Goal: Information Seeking & Learning: Learn about a topic

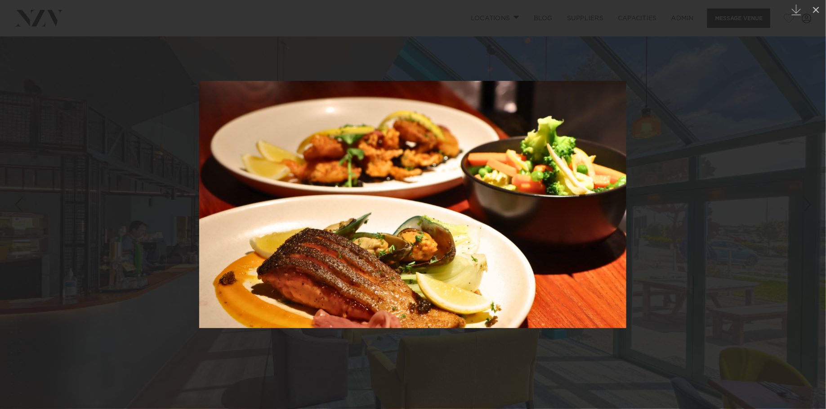
click at [49, 164] on div at bounding box center [413, 204] width 826 height 409
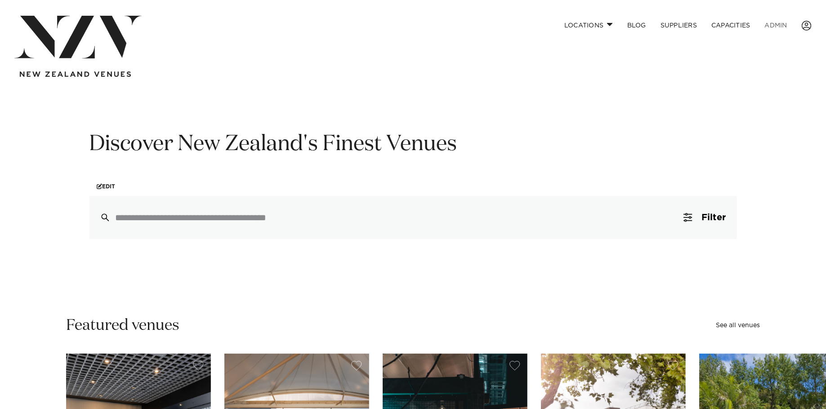
click at [781, 26] on link "ADMIN" at bounding box center [775, 25] width 37 height 19
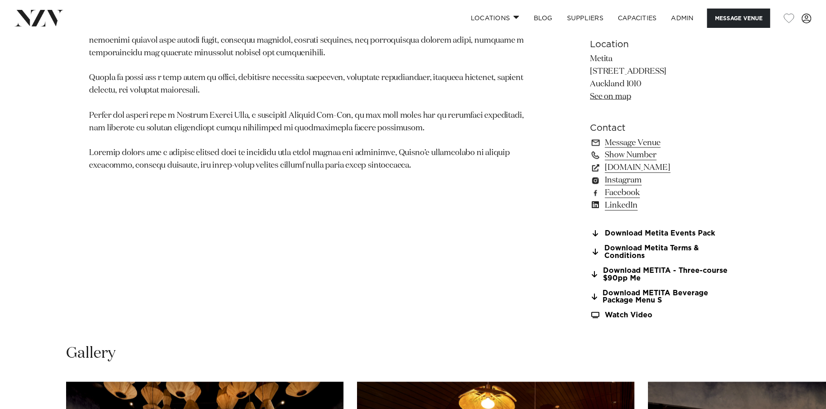
scroll to position [681, 0]
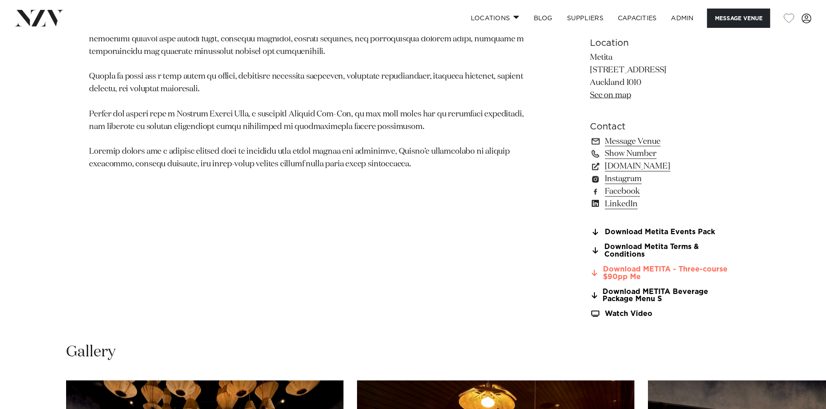
click at [689, 271] on link "Download METITA - Three-course $90pp Me" at bounding box center [663, 273] width 146 height 15
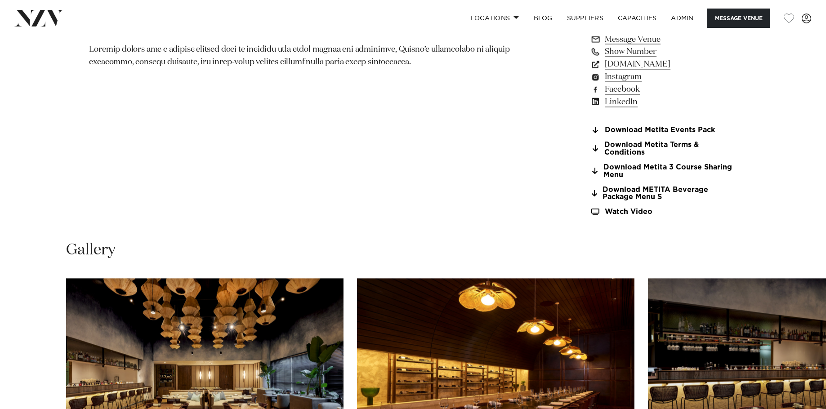
scroll to position [776, 0]
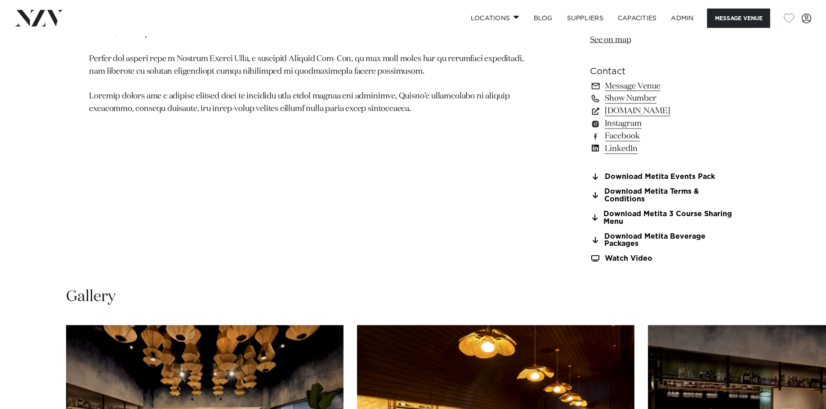
scroll to position [781, 0]
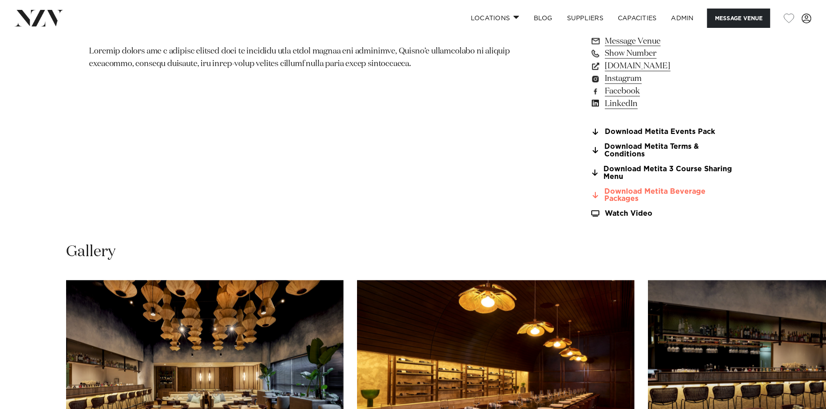
click at [643, 192] on link "Download Metita Beverage Packages" at bounding box center [663, 195] width 146 height 15
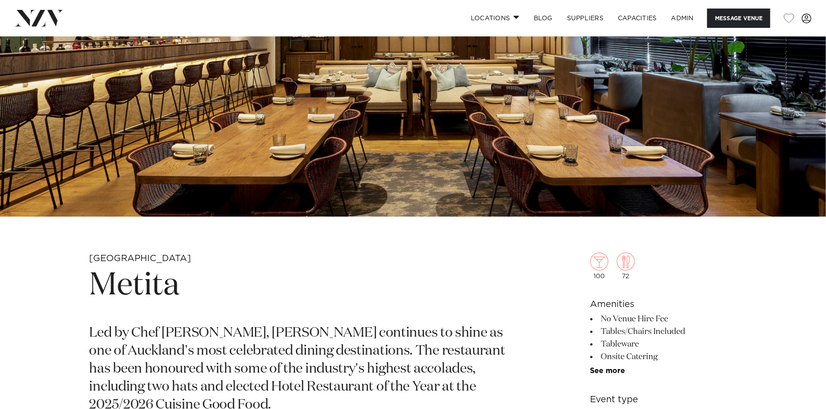
scroll to position [259, 0]
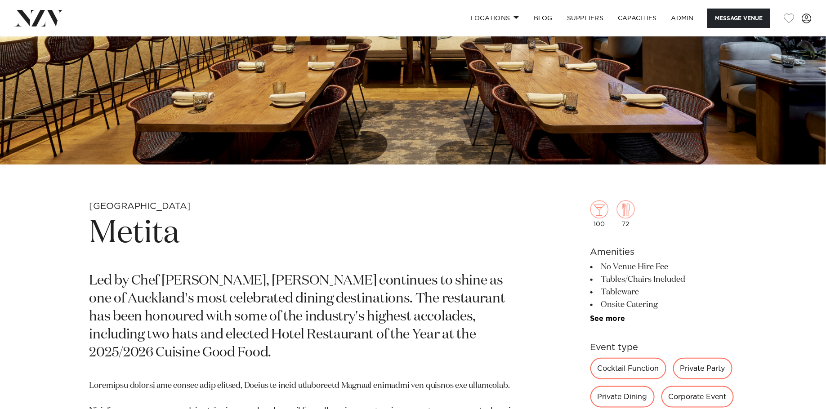
click at [132, 249] on h1 "Metita" at bounding box center [307, 233] width 437 height 41
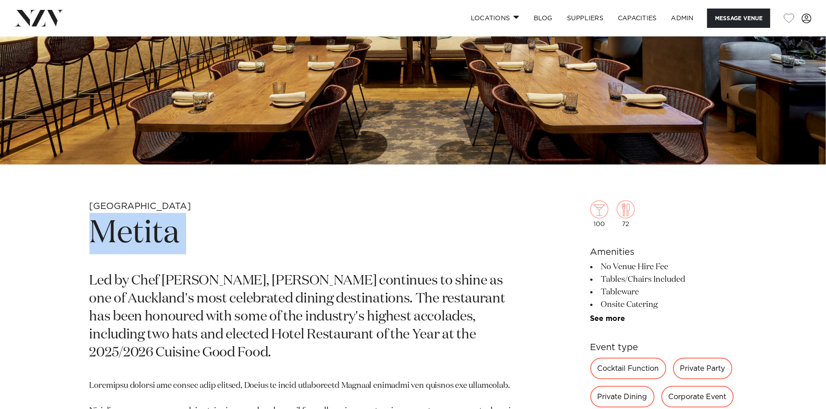
copy section "Metita"
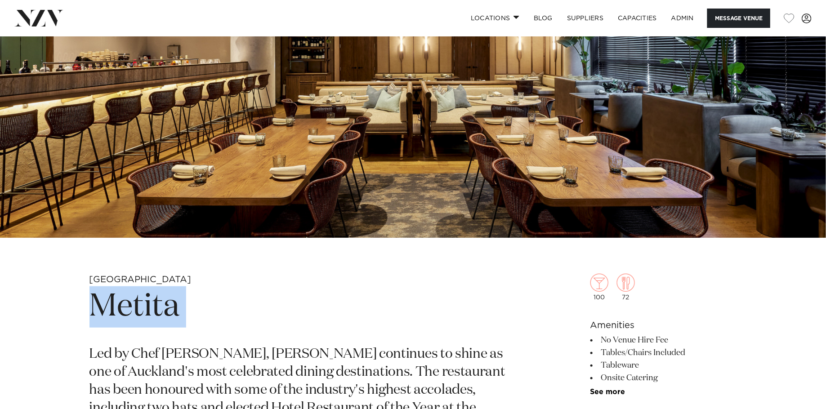
scroll to position [68, 0]
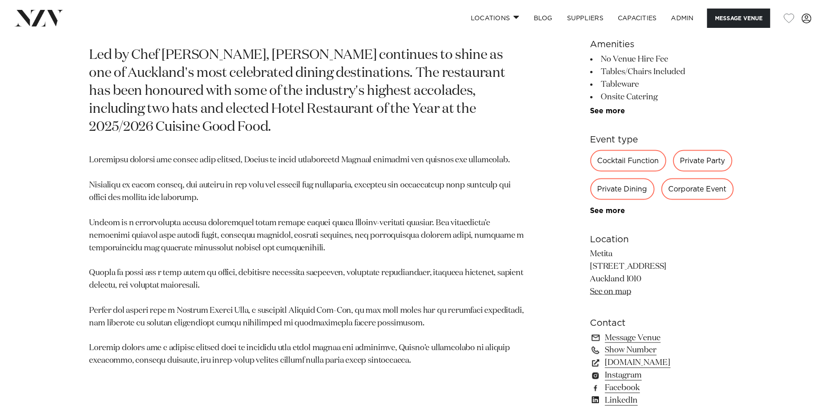
click at [226, 221] on p at bounding box center [307, 260] width 437 height 213
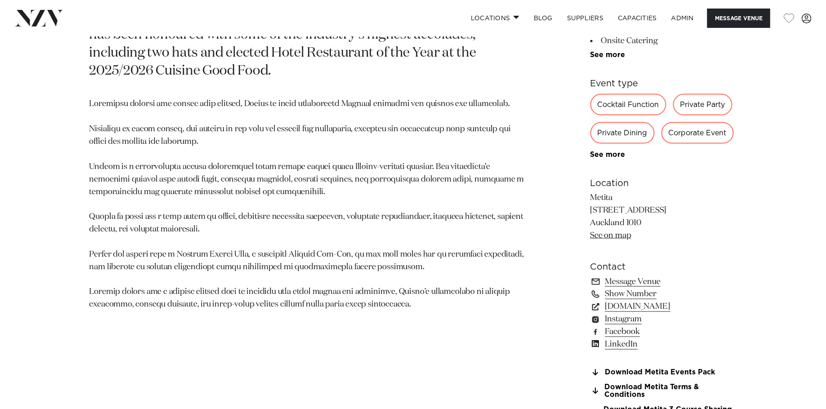
scroll to position [550, 0]
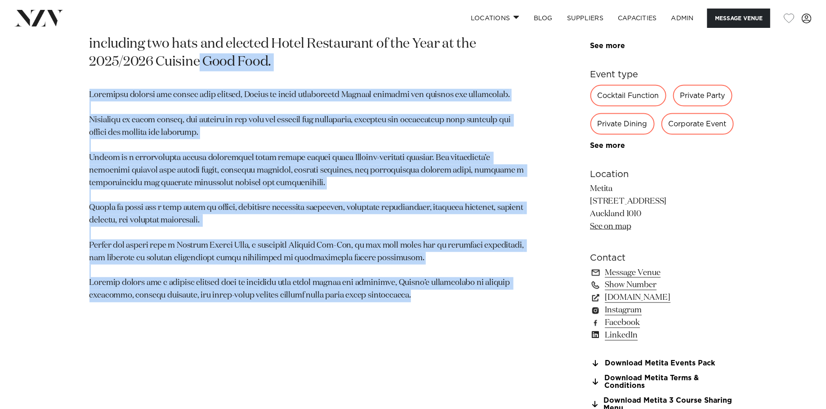
drag, startPoint x: 434, startPoint y: 318, endPoint x: 114, endPoint y: 69, distance: 405.1
click at [114, 69] on section "Auckland Metita Led by Chef Michael Meredith, Metita continues to shine as one …" at bounding box center [307, 185] width 437 height 550
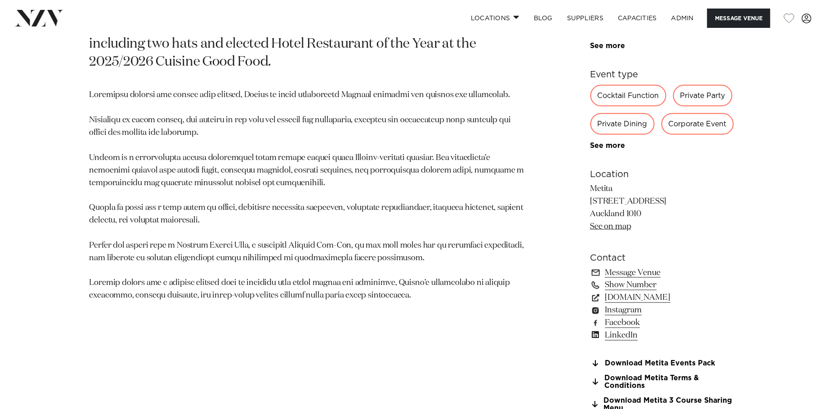
click at [241, 248] on p at bounding box center [307, 195] width 437 height 213
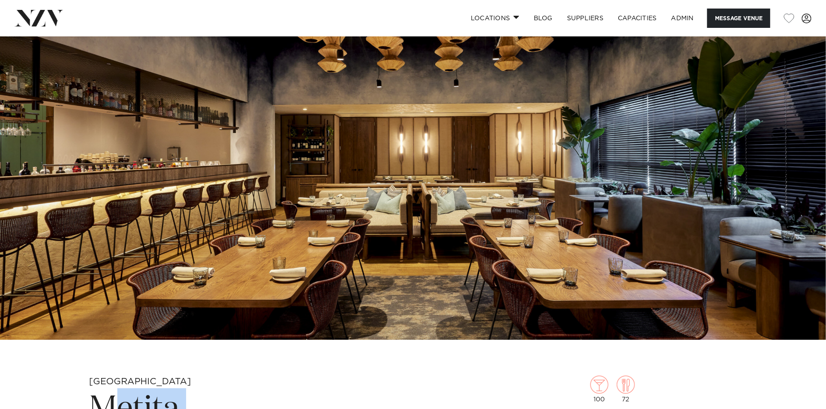
scroll to position [87, 0]
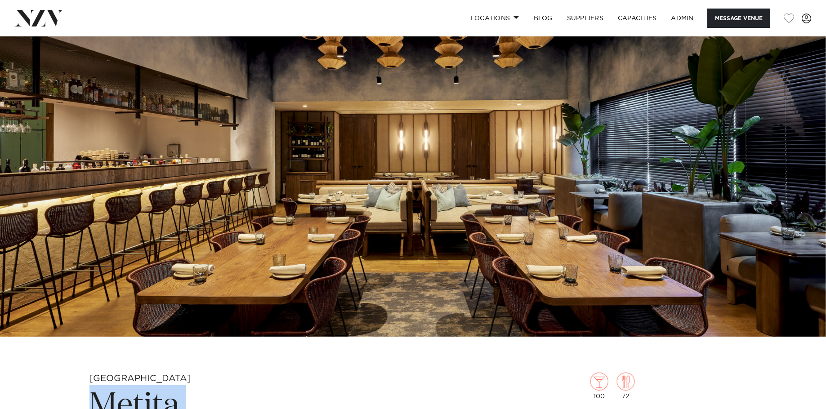
drag, startPoint x: 431, startPoint y: 386, endPoint x: 83, endPoint y: 395, distance: 348.4
copy section "Metita Led by Chef Michael Meredith, Metita continues to shine as one of Auckla…"
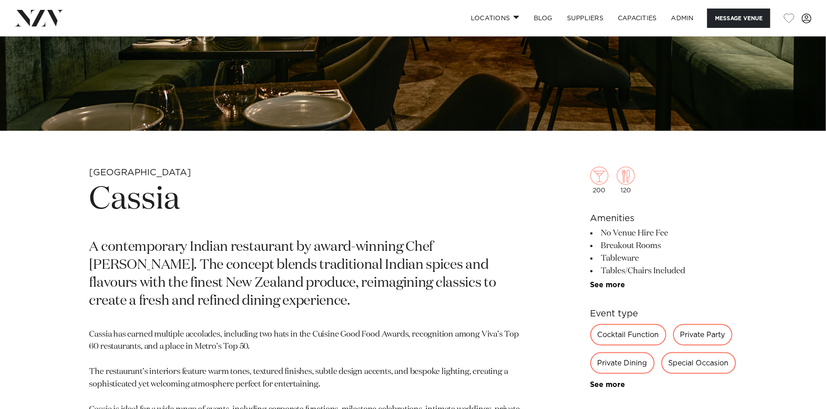
scroll to position [306, 0]
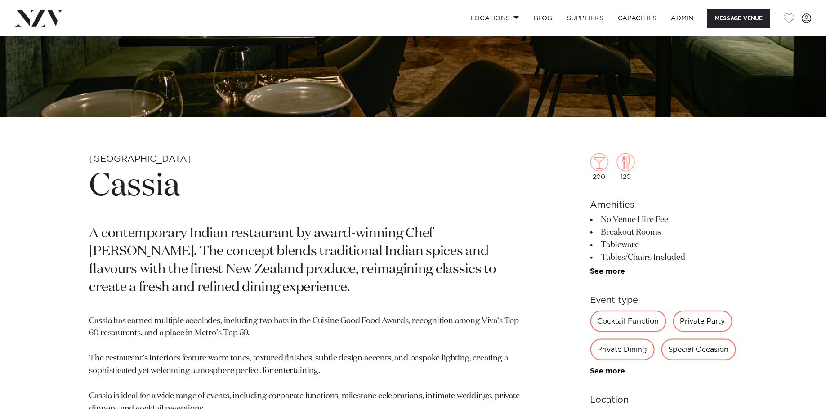
click at [138, 190] on h1 "Cassia" at bounding box center [307, 186] width 437 height 41
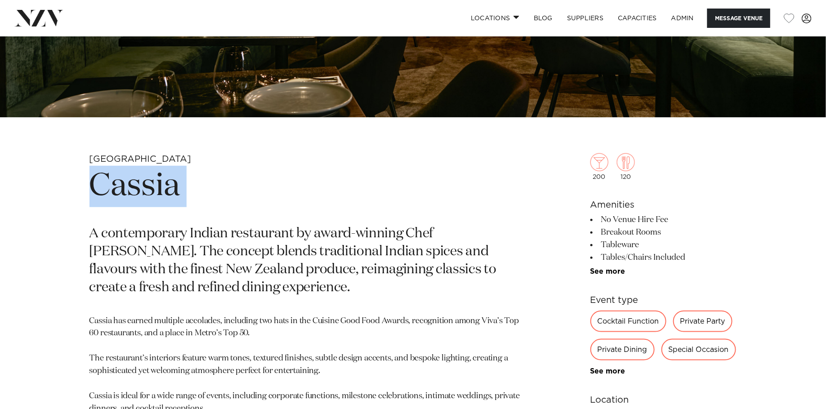
click at [138, 190] on h1 "Cassia" at bounding box center [307, 186] width 437 height 41
copy section "Cassia"
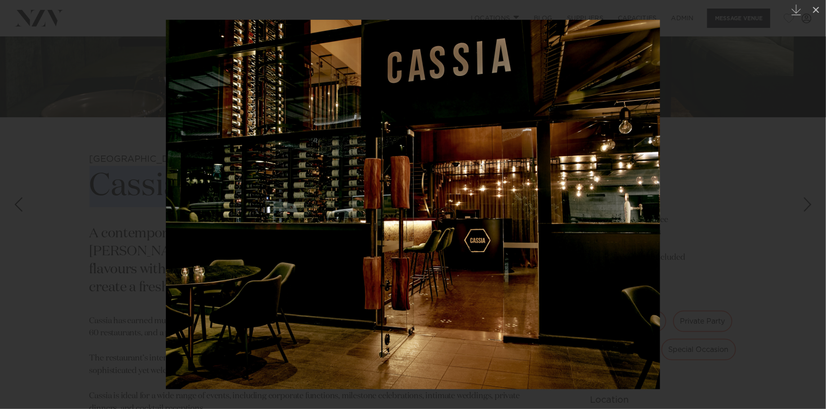
click at [75, 166] on div at bounding box center [413, 204] width 826 height 409
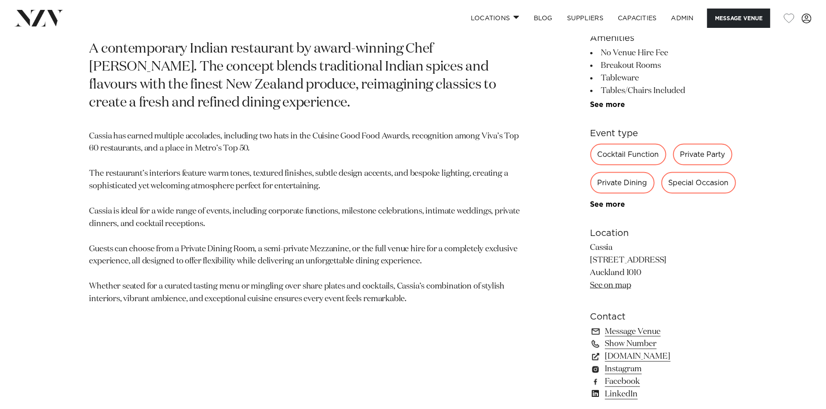
scroll to position [494, 0]
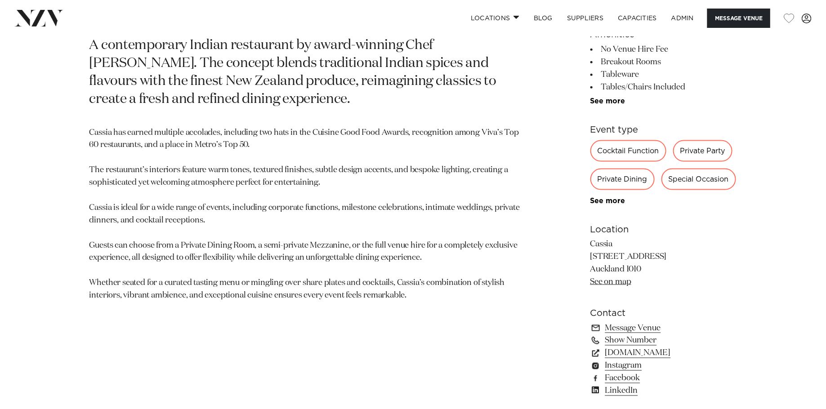
click at [271, 283] on p "Cassia has earned multiple accolades, including two hats in the Cuisine Good Fo…" at bounding box center [307, 214] width 437 height 175
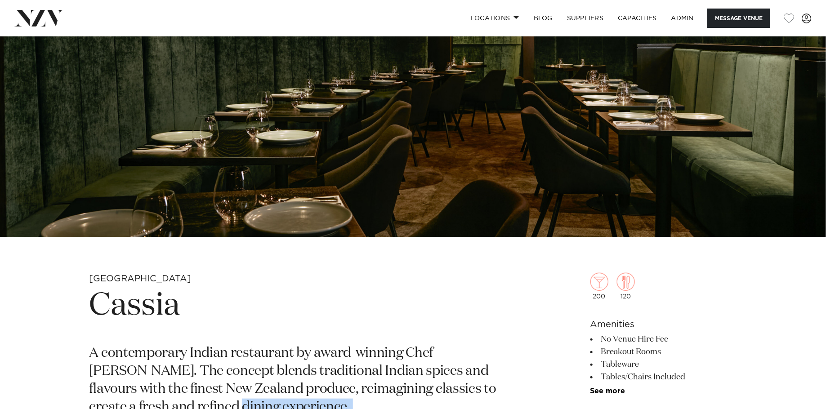
scroll to position [222, 0]
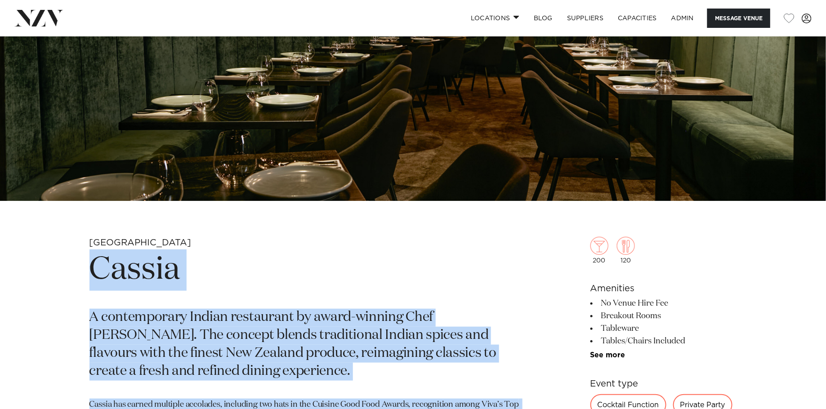
drag, startPoint x: 417, startPoint y: 307, endPoint x: 96, endPoint y: 275, distance: 322.8
copy section "Cassia A contemporary Indian restaurant by award-winning Chef Sid Sahrawat. The…"
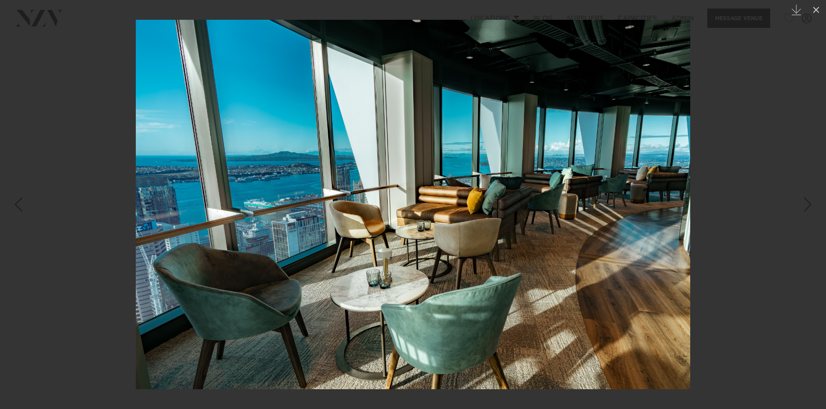
click at [59, 187] on div at bounding box center [413, 204] width 826 height 409
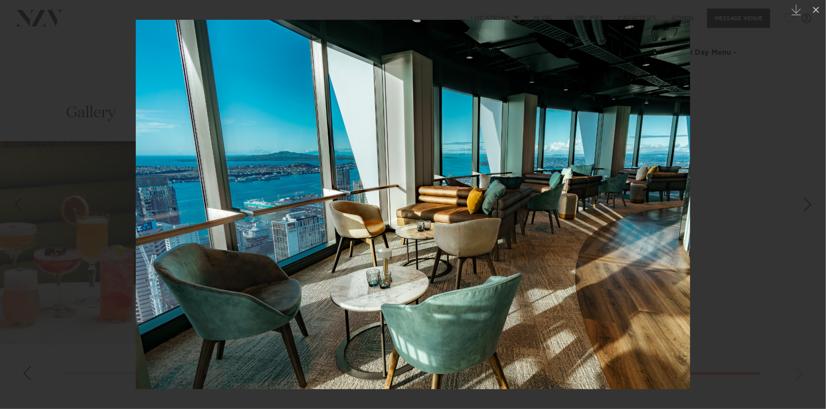
scroll to position [935, 0]
click at [80, 135] on div at bounding box center [413, 204] width 826 height 409
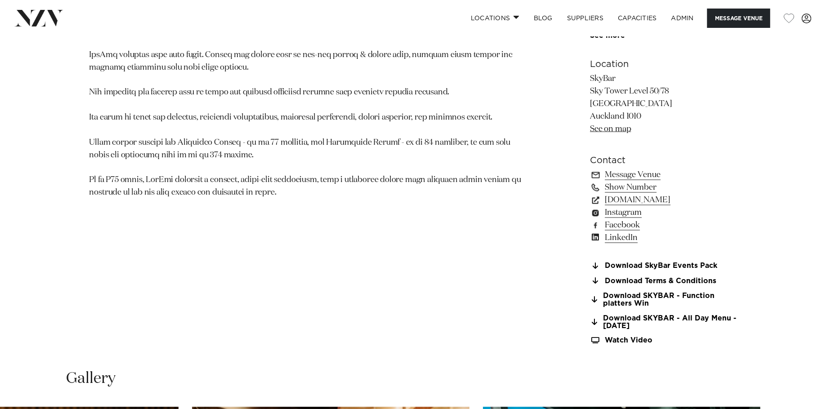
scroll to position [657, 0]
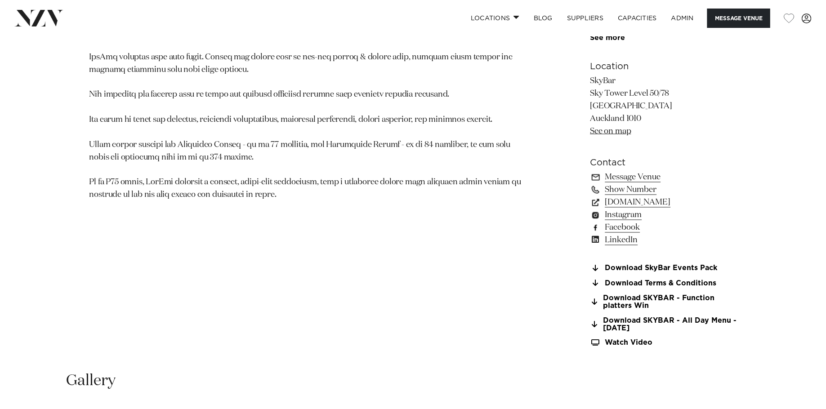
click at [624, 222] on link "Facebook" at bounding box center [663, 228] width 146 height 13
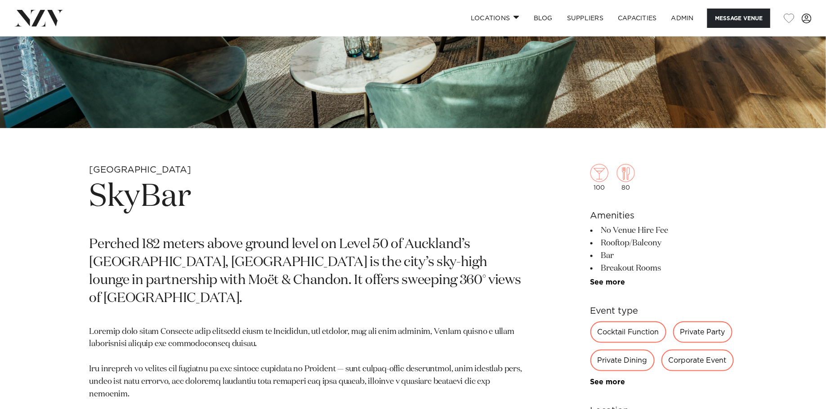
scroll to position [293, 0]
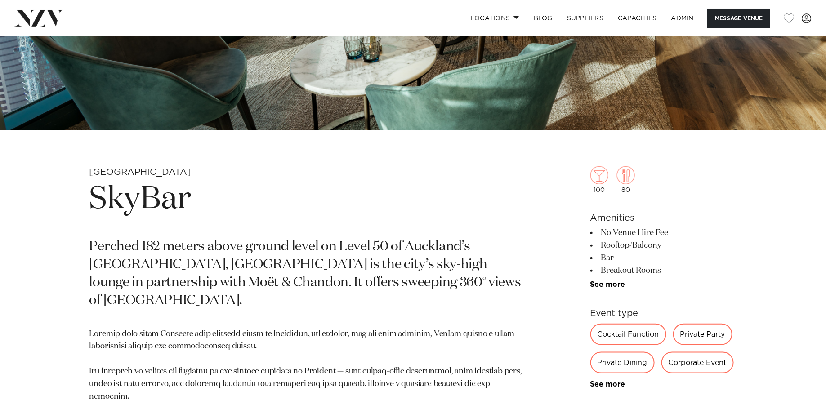
click at [153, 201] on h1 "SkyBar" at bounding box center [307, 199] width 437 height 41
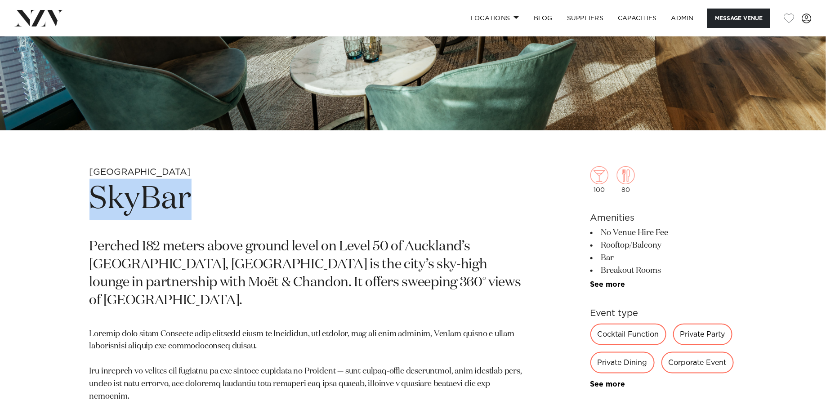
click at [153, 201] on h1 "SkyBar" at bounding box center [307, 199] width 437 height 41
copy section "SkyBar"
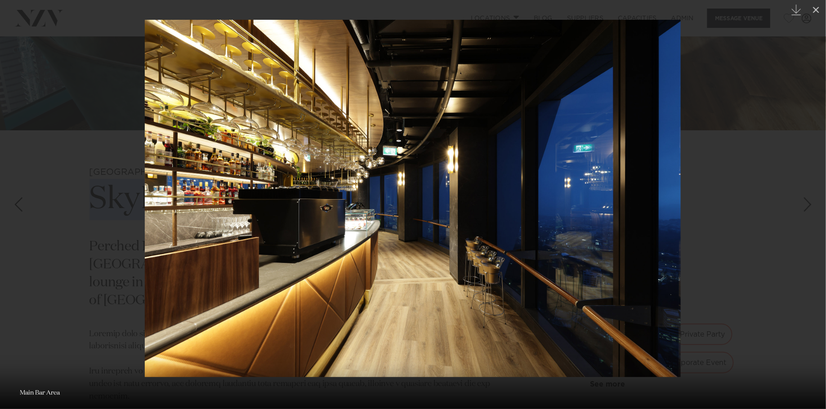
click at [111, 89] on div at bounding box center [413, 204] width 826 height 409
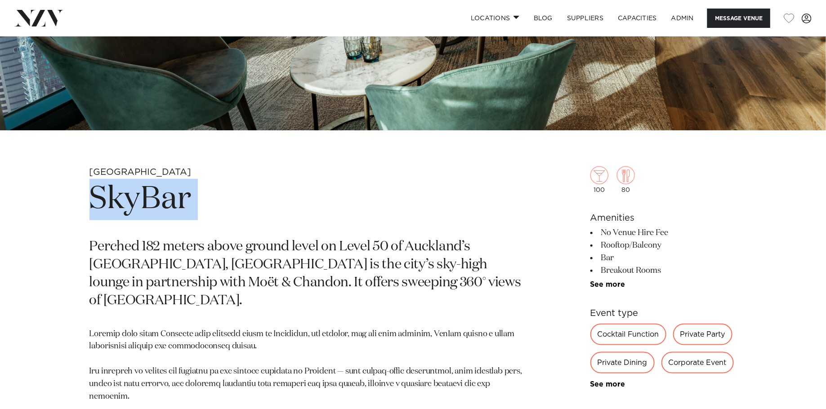
click at [218, 192] on h1 "SkyBar" at bounding box center [307, 199] width 437 height 41
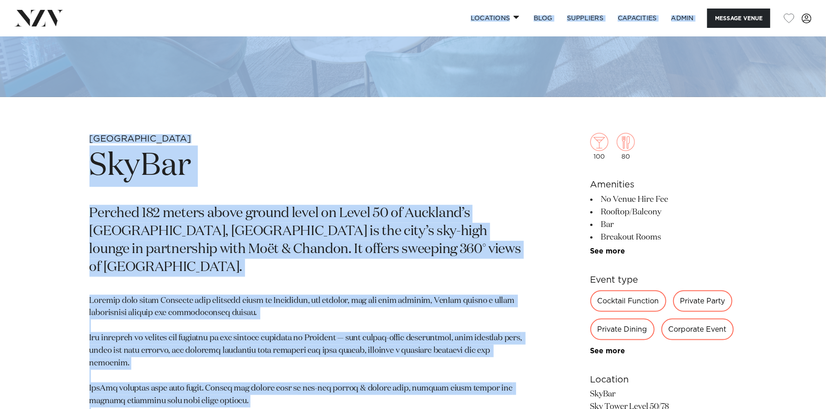
scroll to position [242, 0]
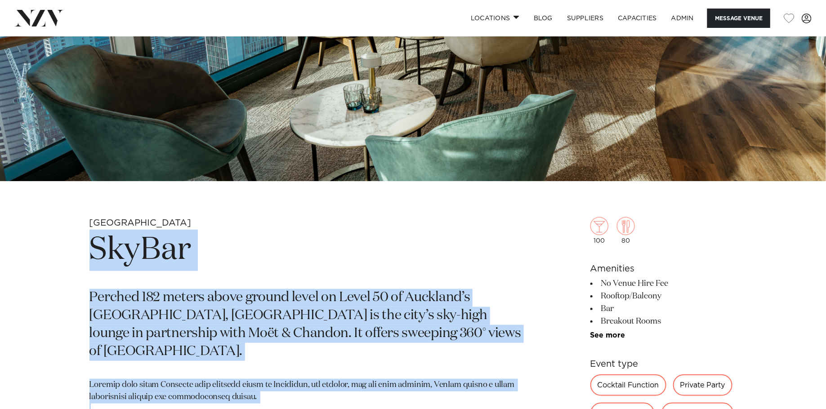
drag, startPoint x: 296, startPoint y: 342, endPoint x: 87, endPoint y: 254, distance: 226.6
copy section "SkyBar Perched 182 meters above ground level on Level 50 of Auckland’s Sky Towe…"
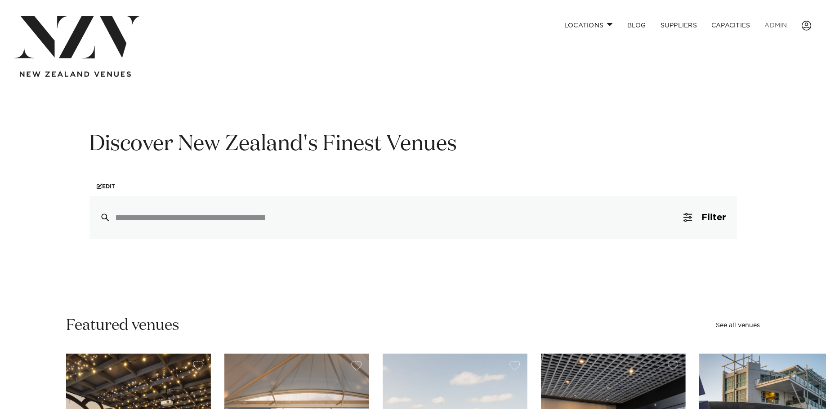
click at [776, 26] on link "ADMIN" at bounding box center [775, 25] width 37 height 19
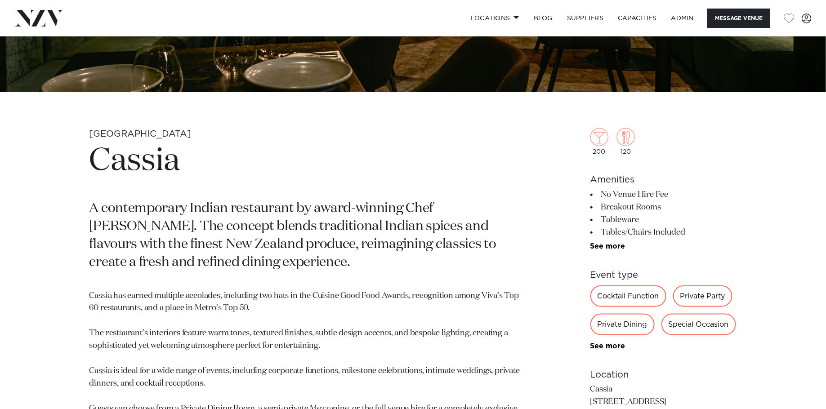
scroll to position [359, 0]
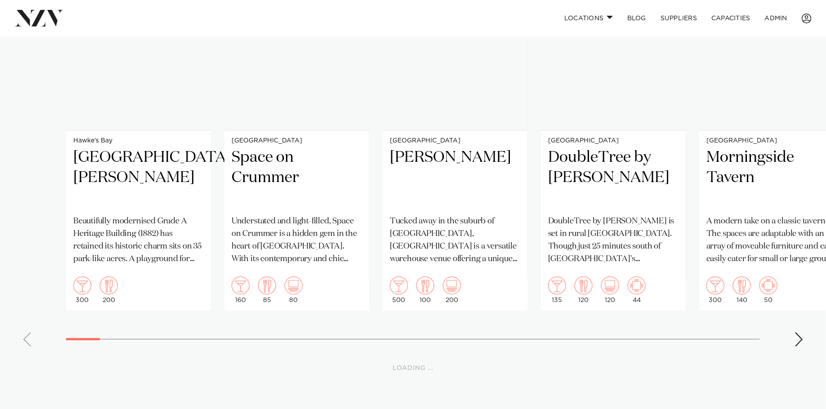
scroll to position [6606, 0]
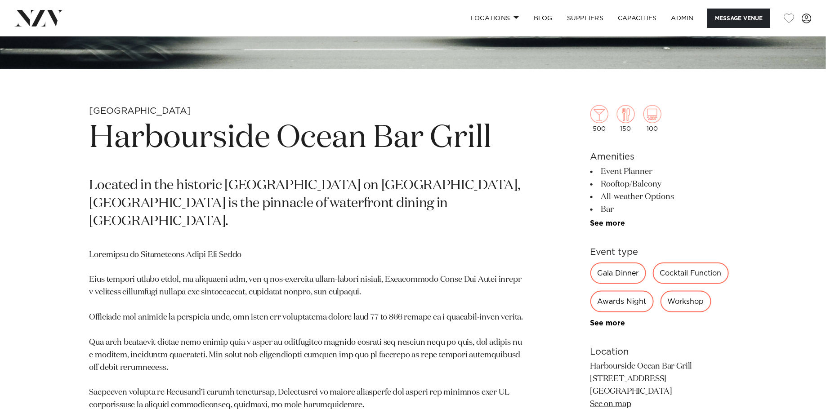
scroll to position [373, 0]
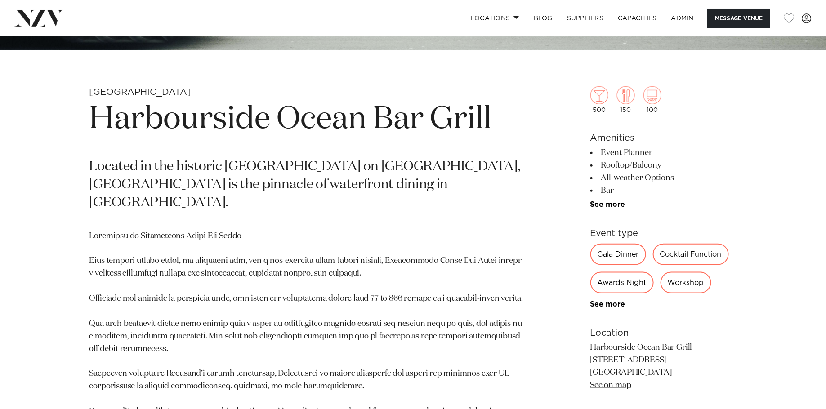
click at [290, 121] on h1 "Harbourside Ocean Bar Grill" at bounding box center [307, 119] width 437 height 41
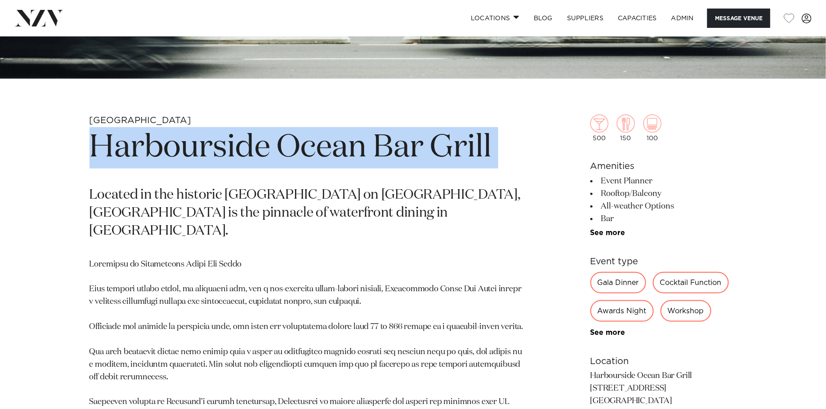
scroll to position [298, 0]
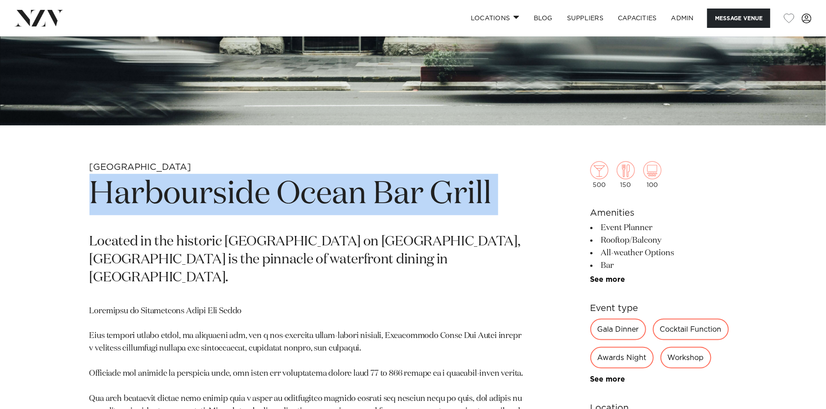
copy section "Harbourside Ocean Bar Grill"
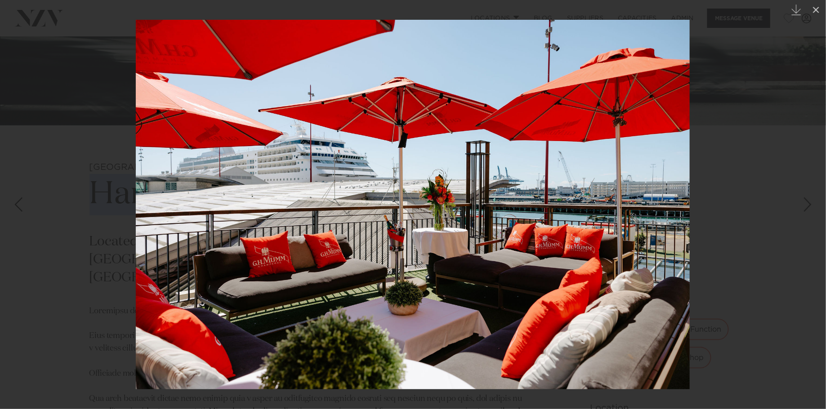
click at [25, 152] on div at bounding box center [413, 204] width 826 height 409
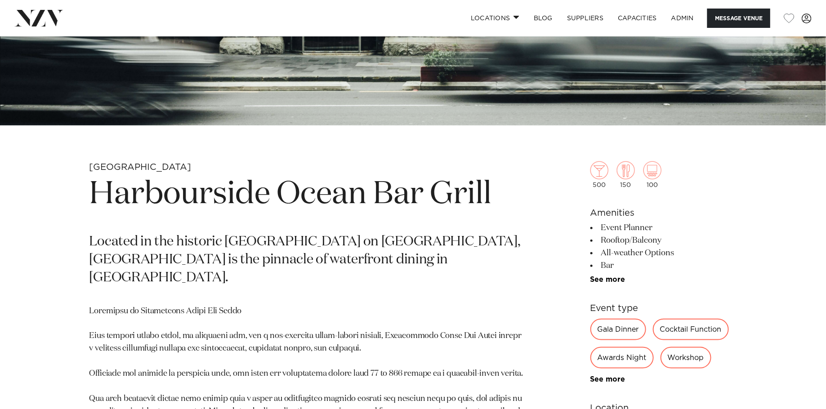
click at [390, 212] on h1 "Harbourside Ocean Bar Grill" at bounding box center [307, 194] width 437 height 41
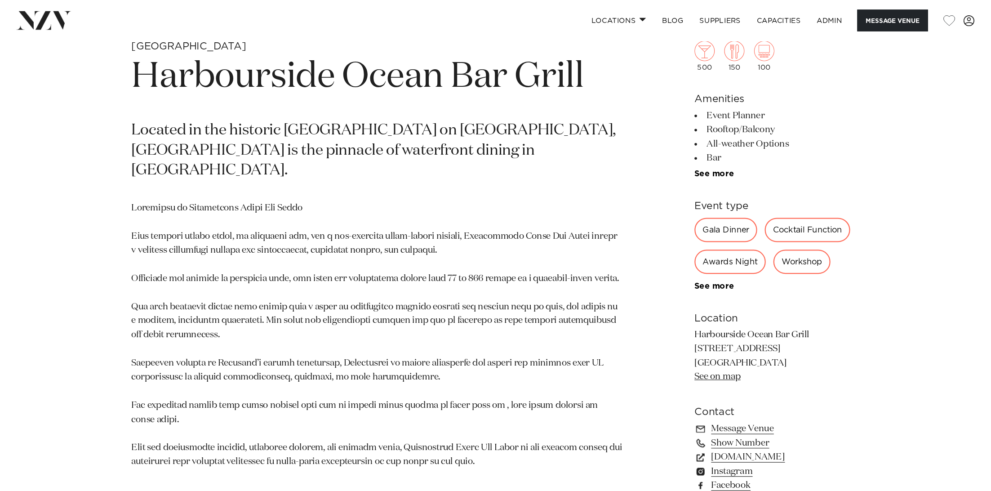
scroll to position [450, 0]
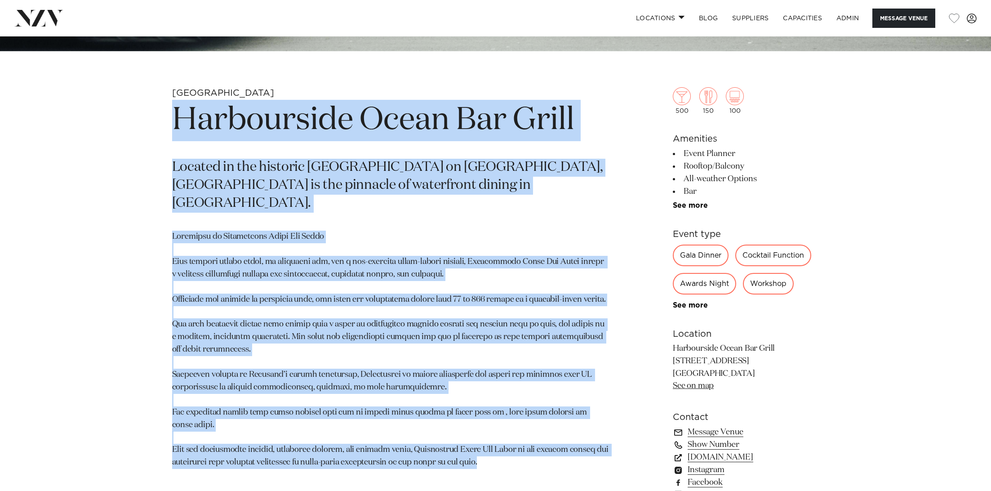
drag, startPoint x: 488, startPoint y: 435, endPoint x: 122, endPoint y: 108, distance: 490.5
click at [122, 108] on div "Auckland Harbourside Ocean Bar Grill Located in the historic Ferry Building on …" at bounding box center [495, 325] width 765 height 476
copy section "Harbourside Ocean Bar Grill Located in the historic Ferry Building on Quay Stre…"
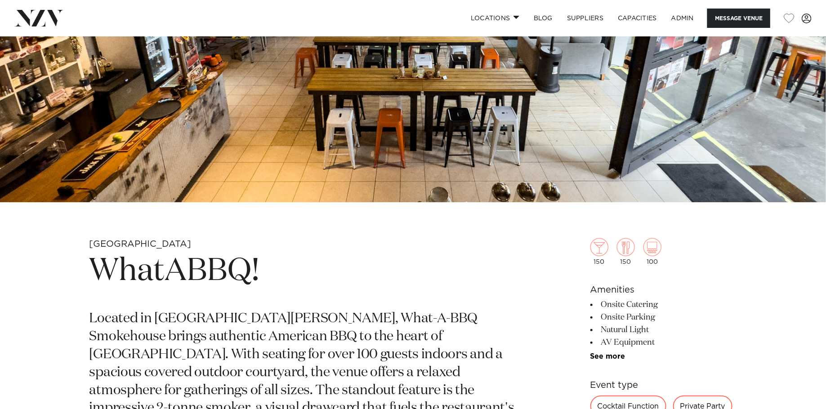
scroll to position [229, 0]
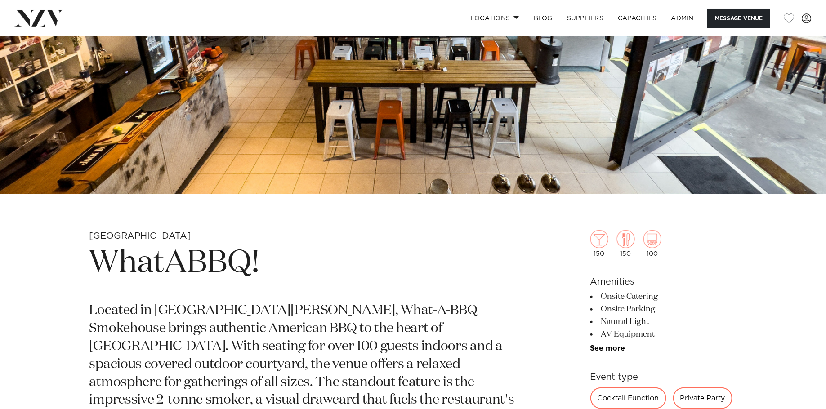
click at [180, 256] on h1 "WhatABBQ!" at bounding box center [307, 263] width 437 height 41
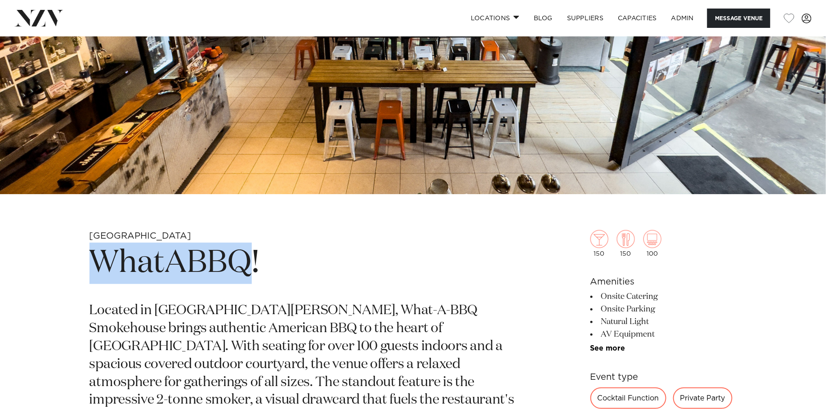
click at [180, 256] on h1 "WhatABBQ!" at bounding box center [307, 263] width 437 height 41
copy section "WhatABBQ!"
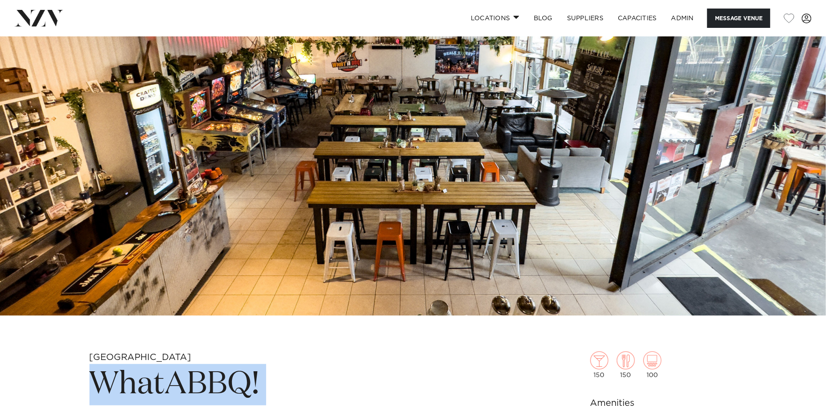
scroll to position [0, 0]
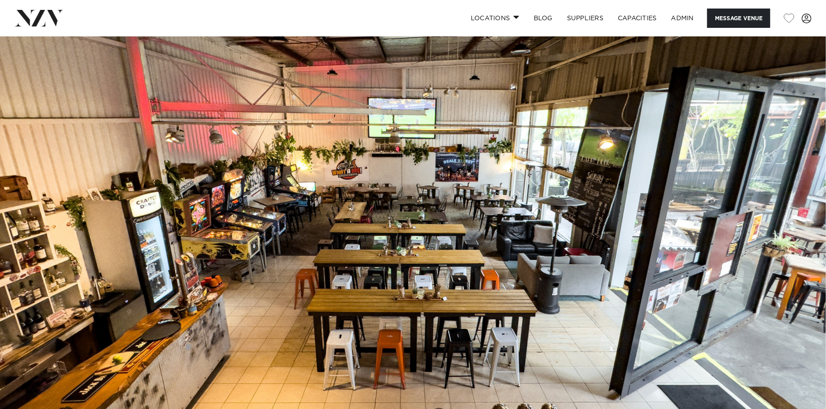
click at [206, 183] on img at bounding box center [413, 229] width 826 height 387
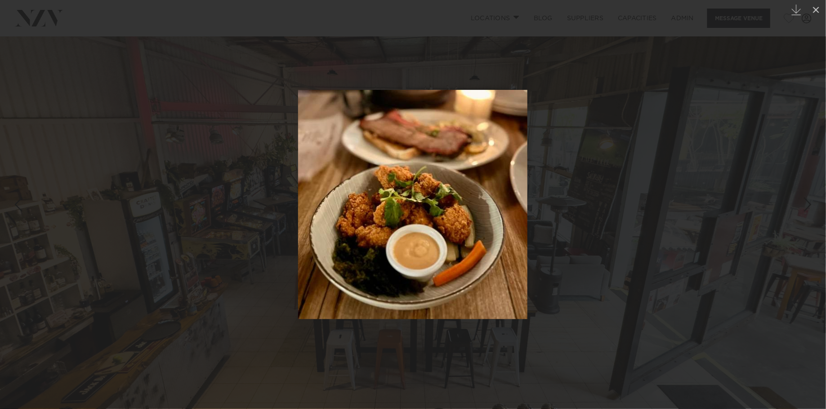
click at [157, 214] on div at bounding box center [413, 204] width 826 height 409
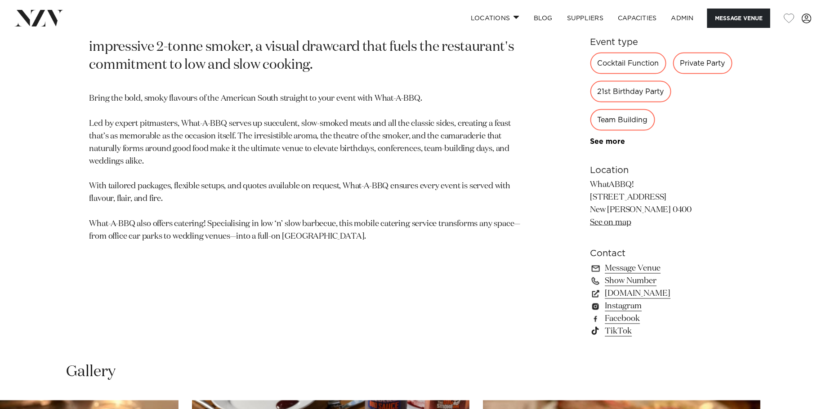
scroll to position [578, 0]
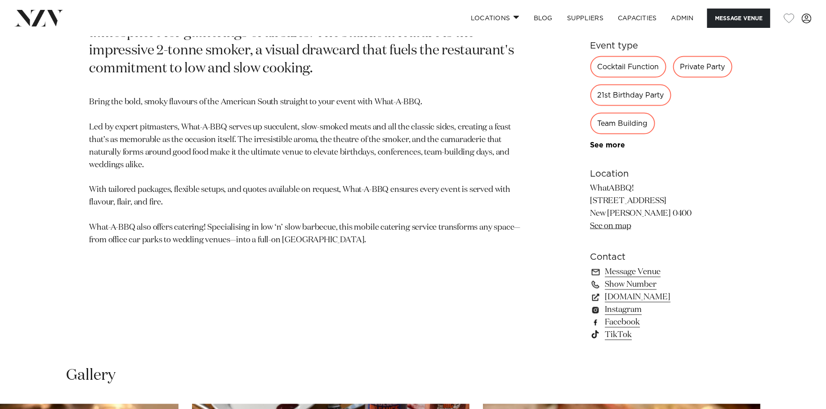
click at [625, 320] on link "Facebook" at bounding box center [663, 322] width 146 height 13
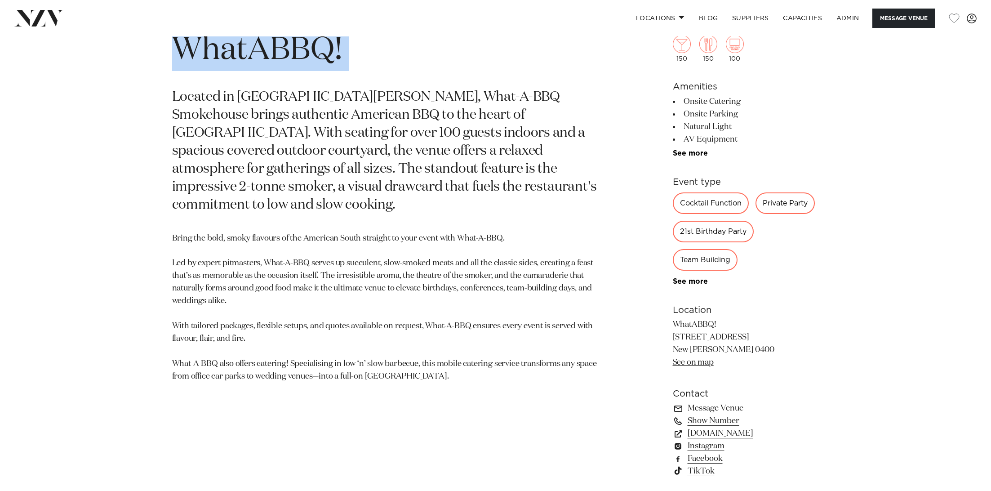
scroll to position [502, 0]
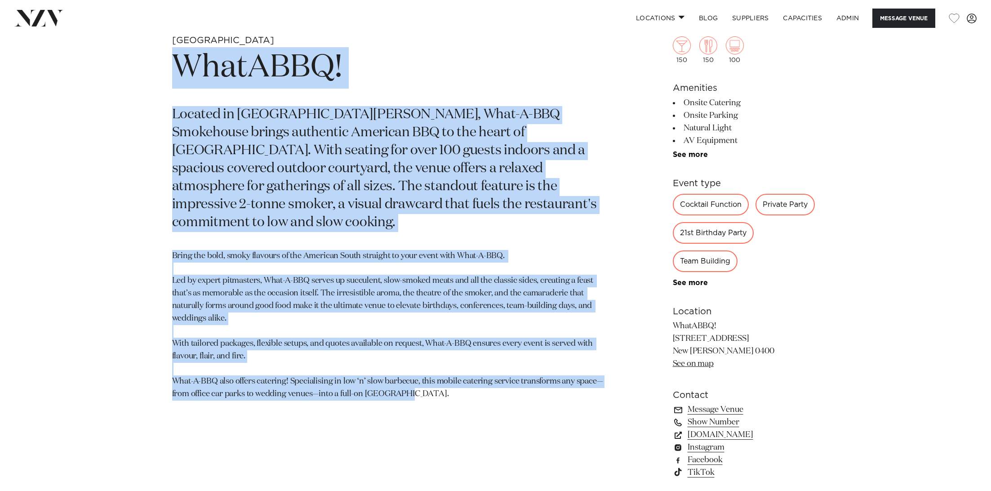
drag, startPoint x: 417, startPoint y: 373, endPoint x: 160, endPoint y: 74, distance: 395.1
click at [160, 74] on div "Auckland WhatABBQ! Located in New Lynn, What-A-BBQ Smokehouse brings authentic …" at bounding box center [495, 270] width 765 height 471
copy section "WhatABBQ! Located in New Lynn, What-A-BBQ Smokehouse brings authentic American …"
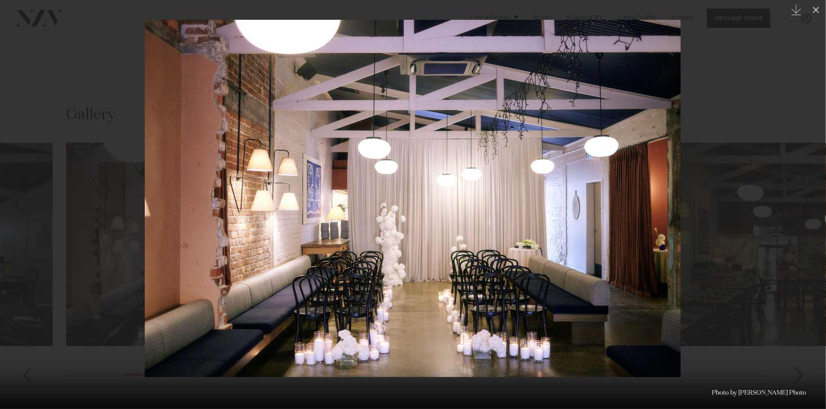
scroll to position [821, 0]
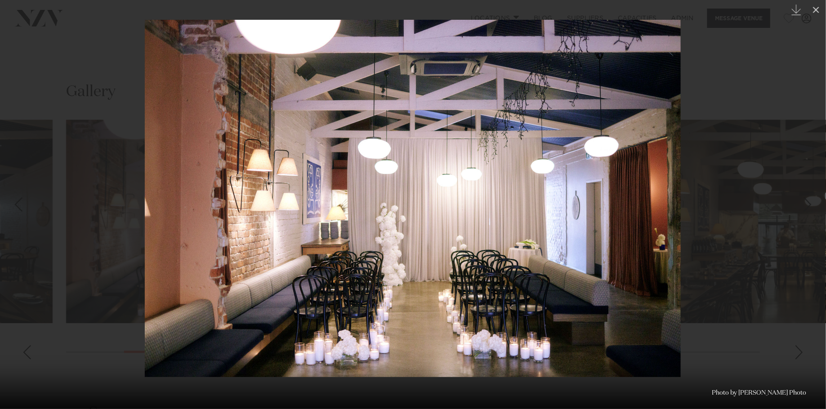
click at [96, 140] on div at bounding box center [413, 204] width 826 height 409
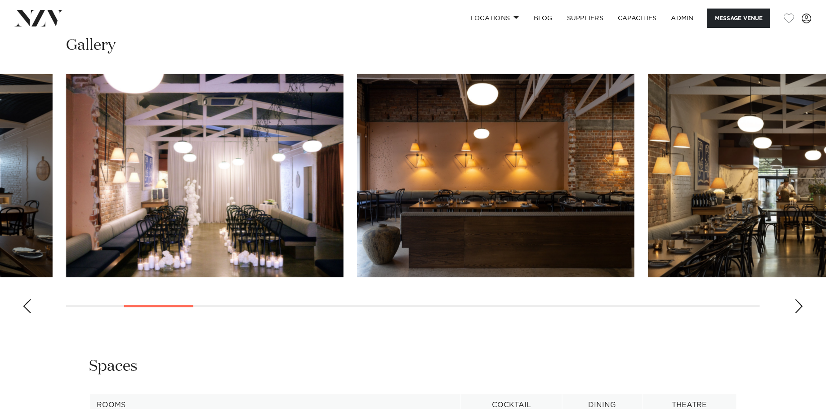
scroll to position [868, 0]
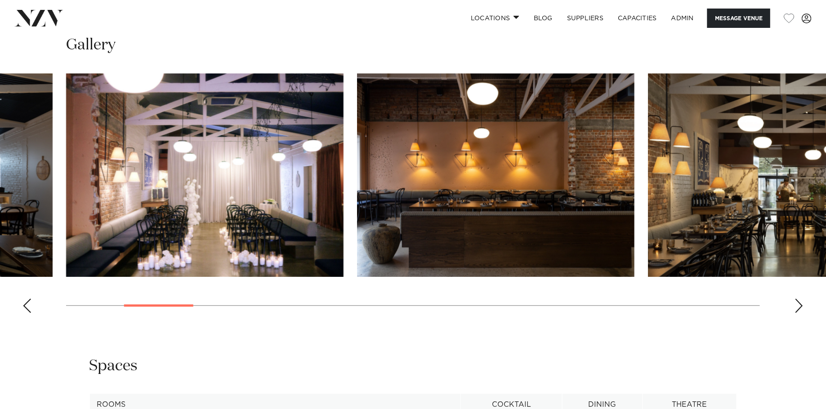
click at [557, 260] on img "4 / 24" at bounding box center [495, 175] width 277 height 204
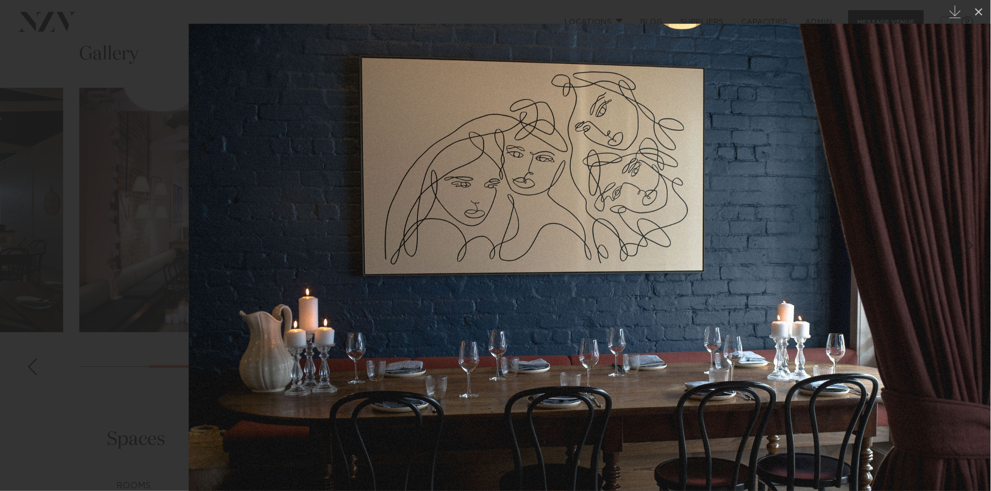
scroll to position [868, 0]
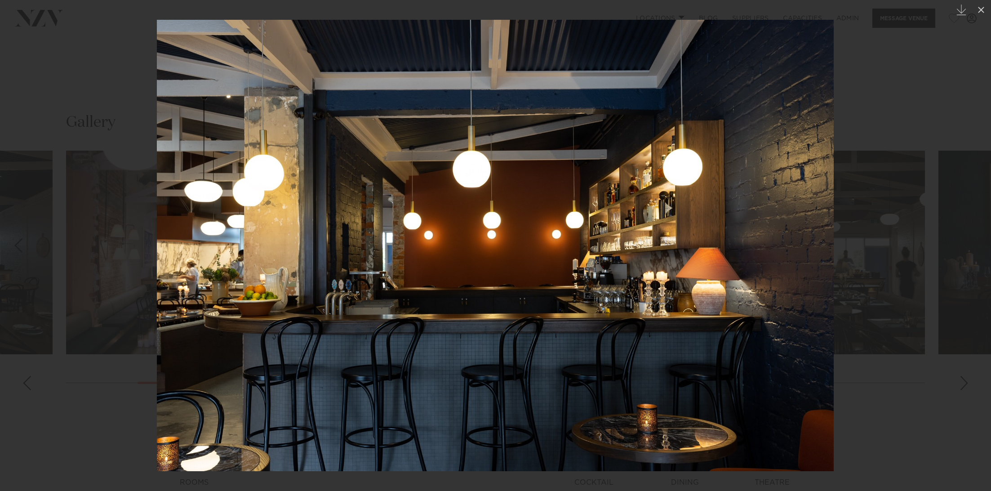
click at [122, 250] on div at bounding box center [495, 245] width 991 height 491
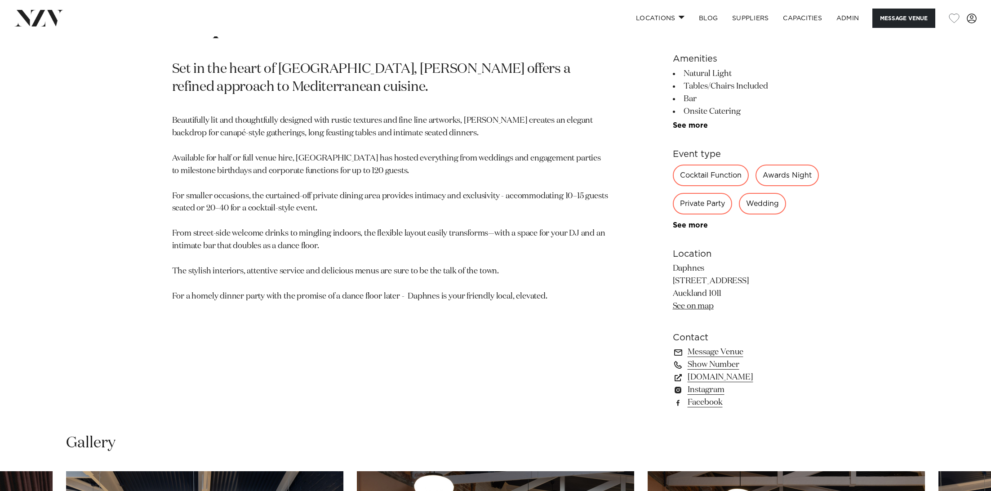
scroll to position [495, 0]
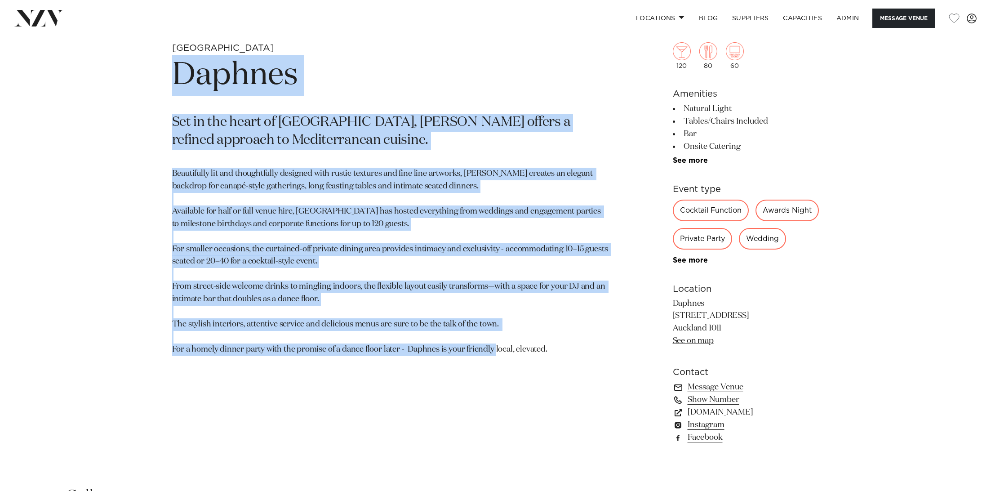
drag, startPoint x: 562, startPoint y: 351, endPoint x: 151, endPoint y: 87, distance: 488.0
click at [151, 87] on div "Auckland Daphnes Set in the heart of Ponsonby, Daphnes offers a refined approac…" at bounding box center [495, 257] width 765 height 431
copy section "Daphnes Set in the heart of Ponsonby, Daphnes offers a refined approach to Medi…"
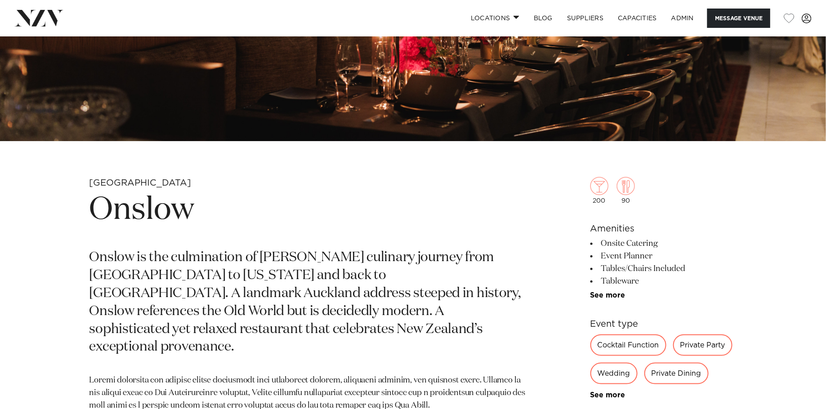
scroll to position [284, 0]
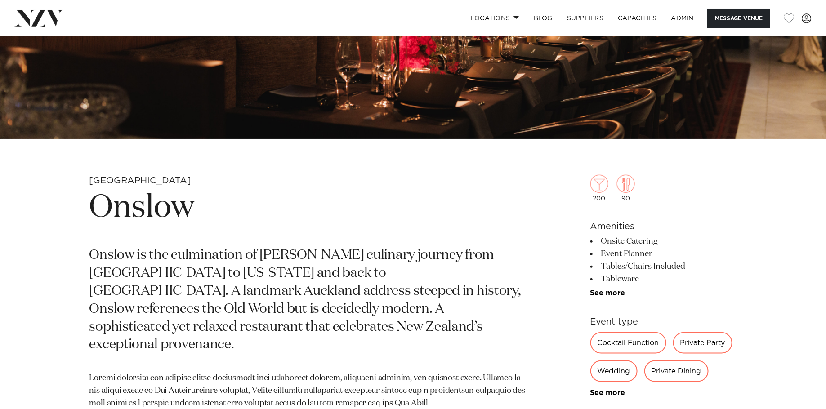
click at [140, 209] on h1 "Onslow" at bounding box center [307, 207] width 437 height 41
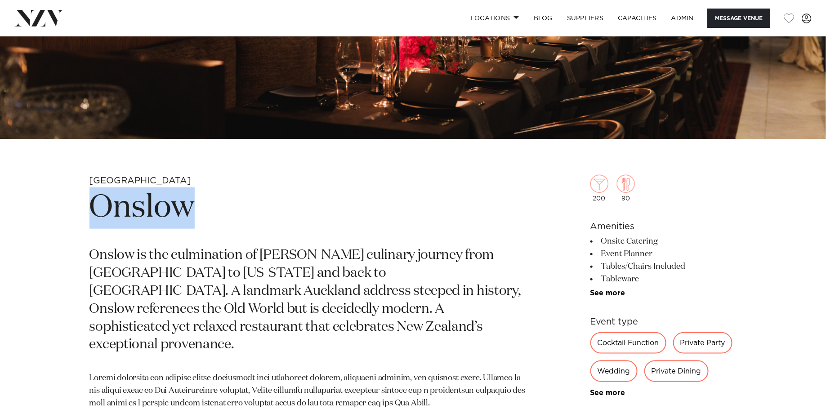
click at [140, 209] on h1 "Onslow" at bounding box center [307, 207] width 437 height 41
copy section "Onslow"
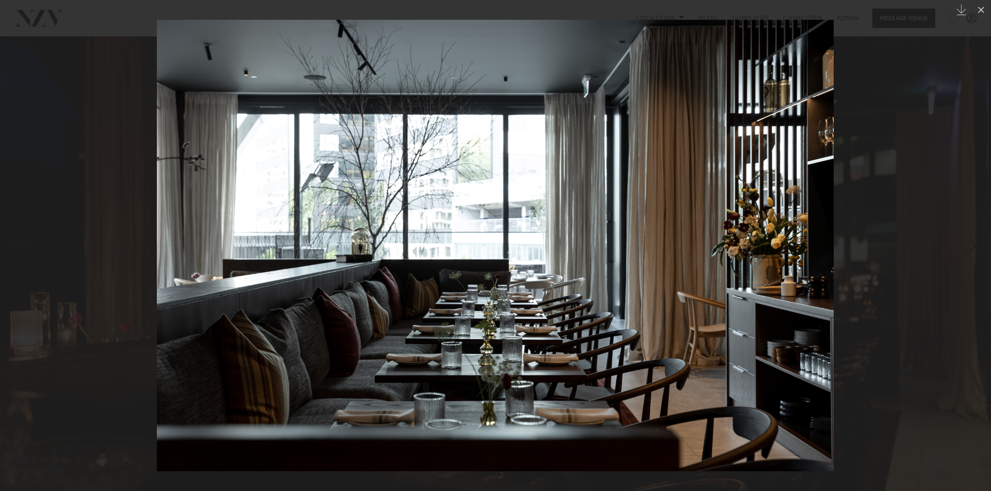
click at [89, 235] on div at bounding box center [495, 245] width 991 height 491
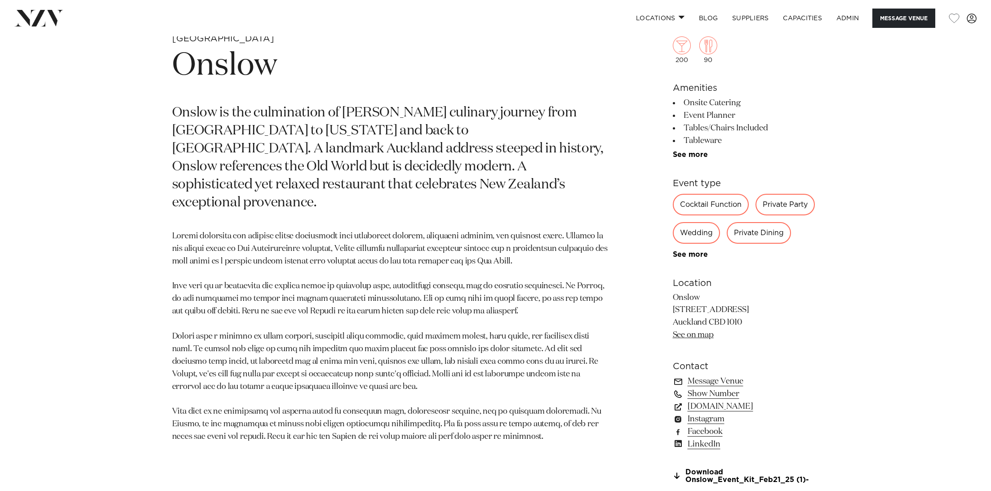
scroll to position [480, 0]
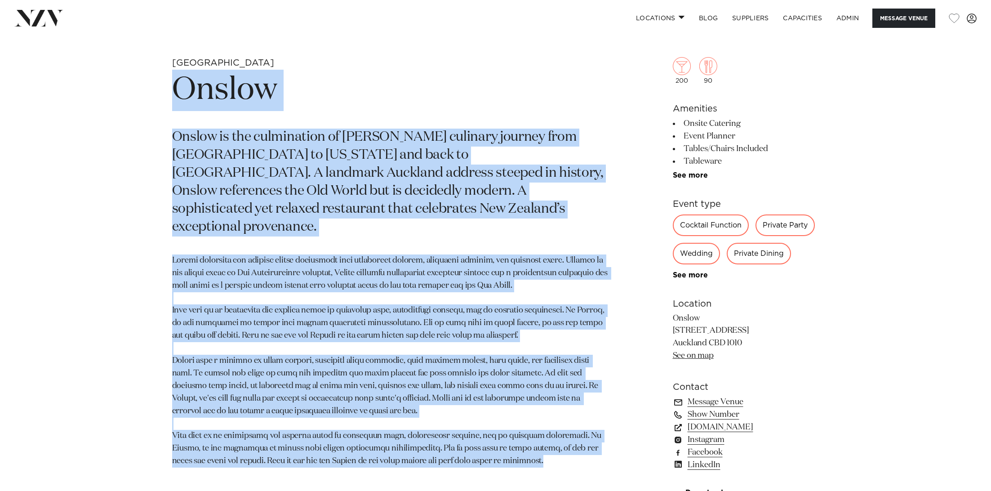
drag, startPoint x: 540, startPoint y: 454, endPoint x: 166, endPoint y: 89, distance: 522.4
click at [166, 89] on div "Auckland Onslow Onslow is the culmination of Josh Emett’s culinary journey from…" at bounding box center [495, 295] width 765 height 476
copy section "Onslow Onslow is the culmination of Josh Emett’s culinary journey from London t…"
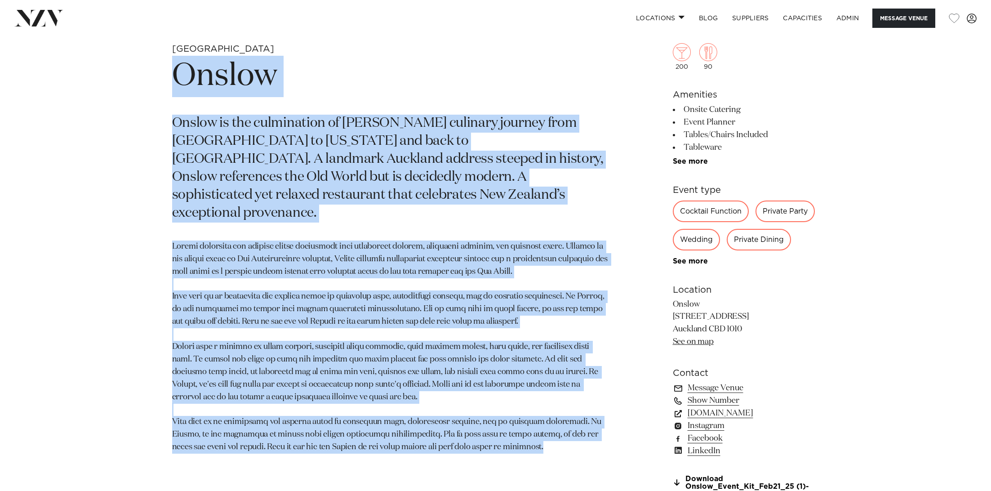
scroll to position [495, 0]
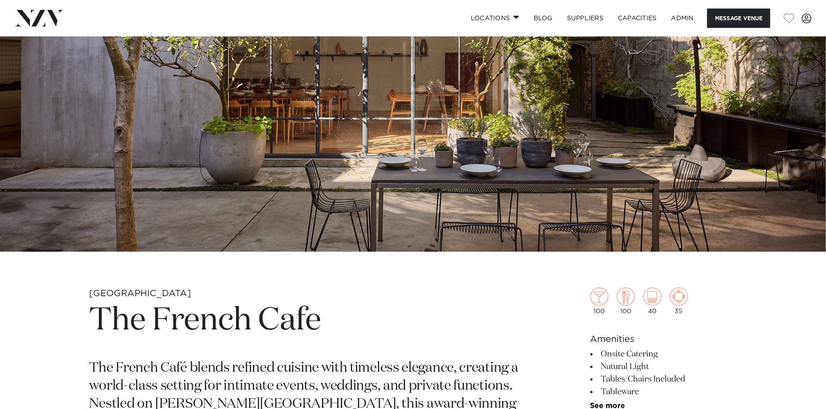
scroll to position [171, 0]
click at [255, 311] on h1 "The French Cafe" at bounding box center [307, 321] width 437 height 41
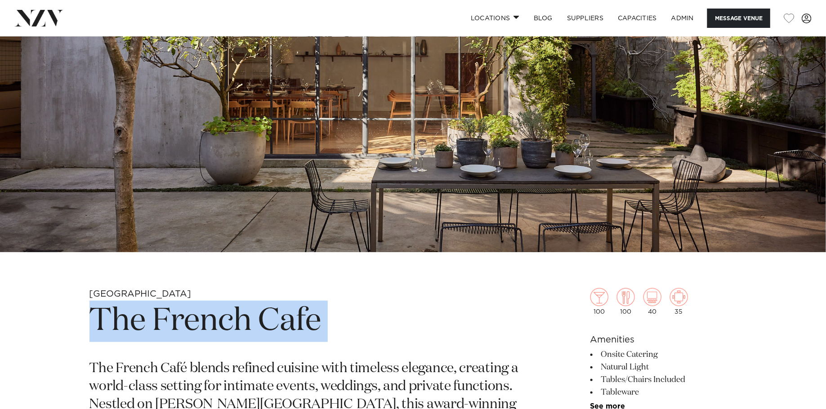
click at [255, 311] on h1 "The French Cafe" at bounding box center [307, 321] width 437 height 41
copy section "The French Cafe"
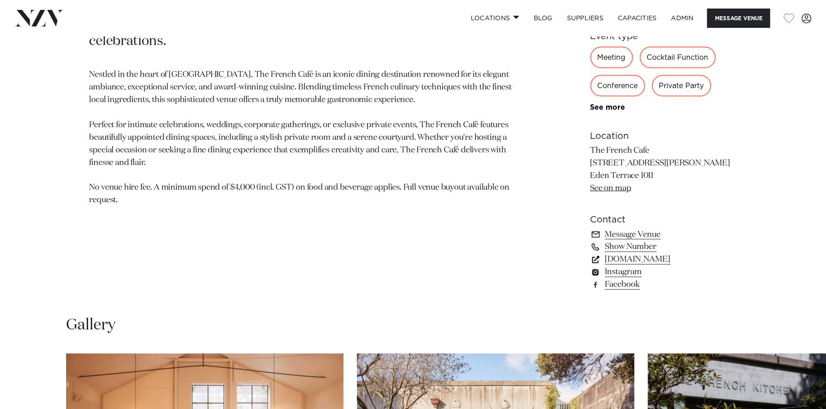
scroll to position [593, 0]
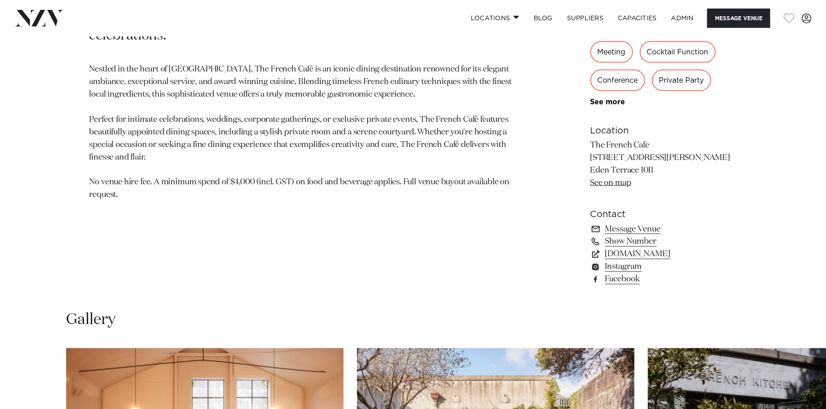
click at [625, 281] on link "Facebook" at bounding box center [663, 279] width 146 height 13
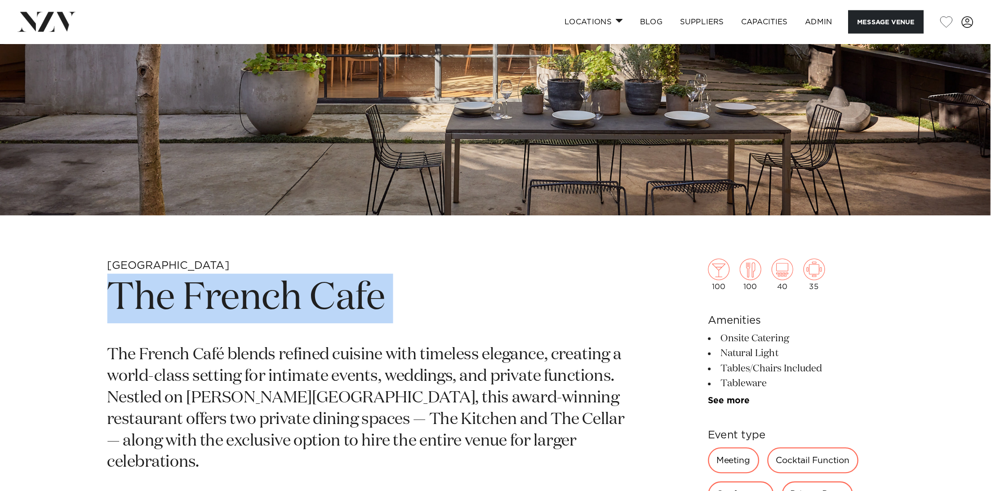
scroll to position [0, 0]
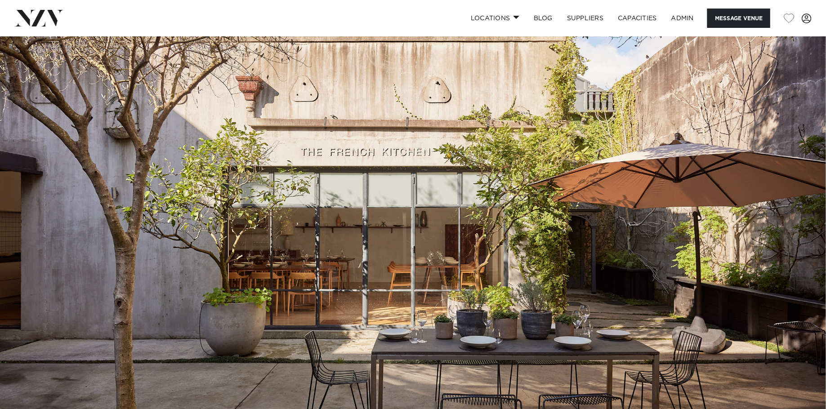
click at [442, 225] on img at bounding box center [413, 229] width 826 height 387
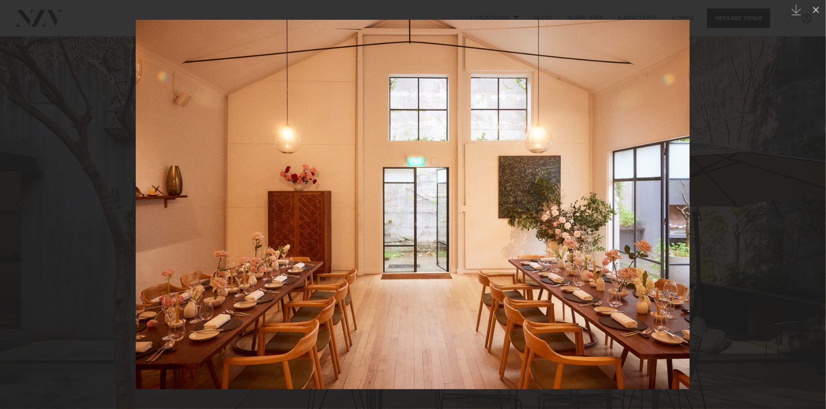
click at [72, 126] on div at bounding box center [413, 204] width 826 height 409
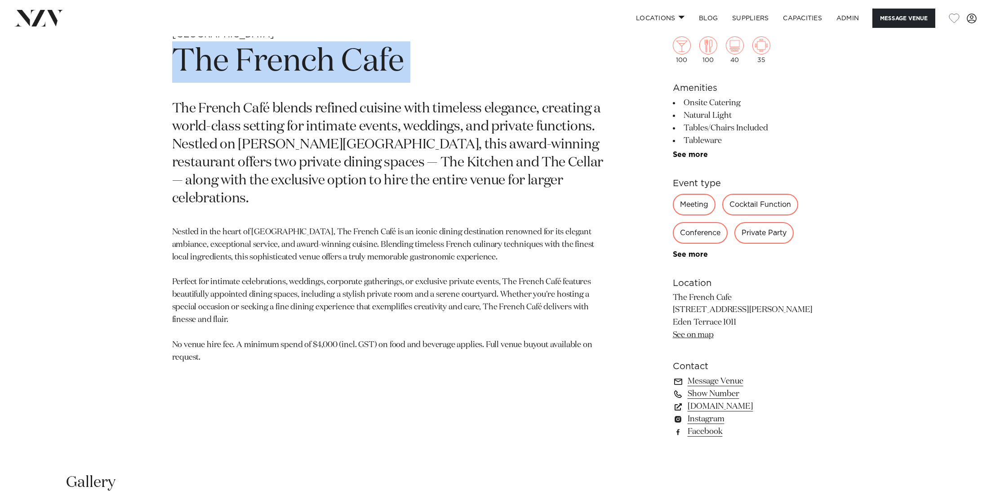
scroll to position [462, 0]
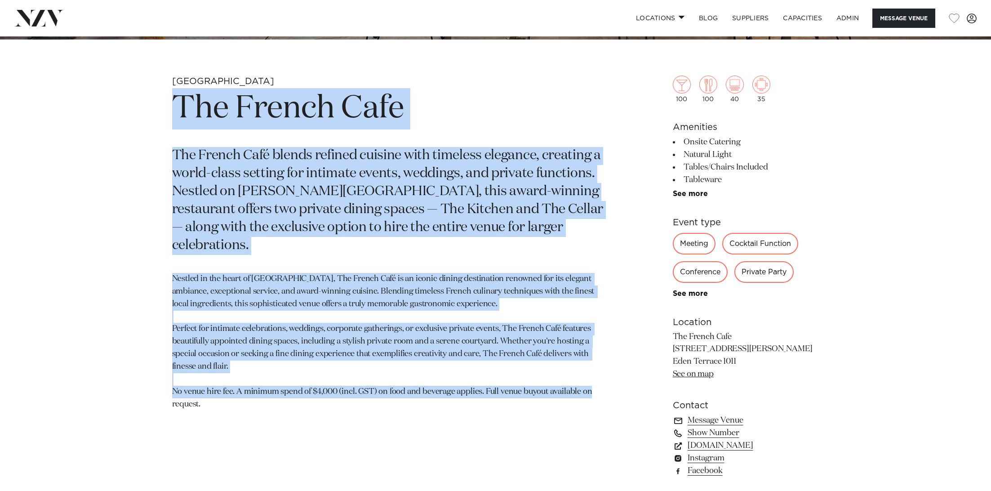
drag, startPoint x: 221, startPoint y: 391, endPoint x: 173, endPoint y: 108, distance: 287.5
click at [173, 108] on section "Auckland The French Cafe The French Café blends refined cuisine with timeless e…" at bounding box center [390, 290] width 437 height 431
copy section "Lor Ipsumd Sita Con Adipis Elit seddoe tempori utlabor etdo magnaali enimadmi, …"
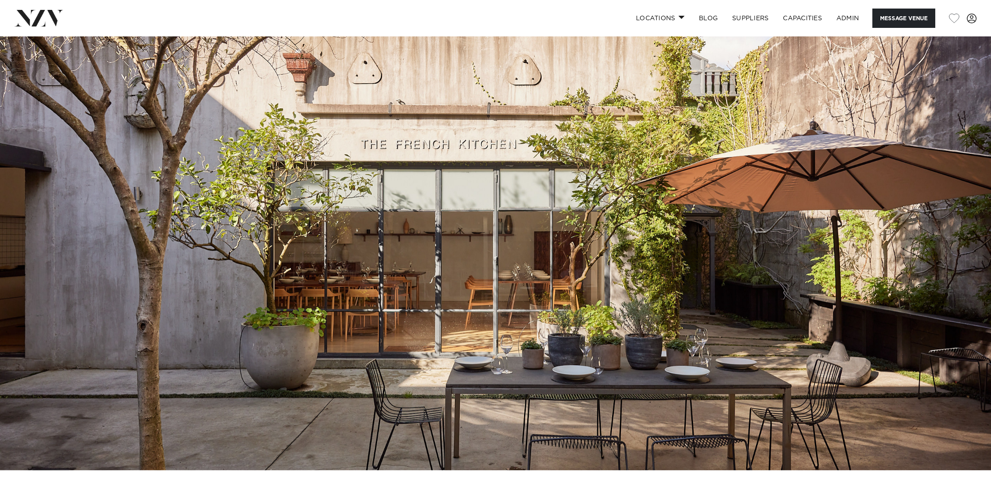
scroll to position [0, 0]
